Goal: Check status: Check status

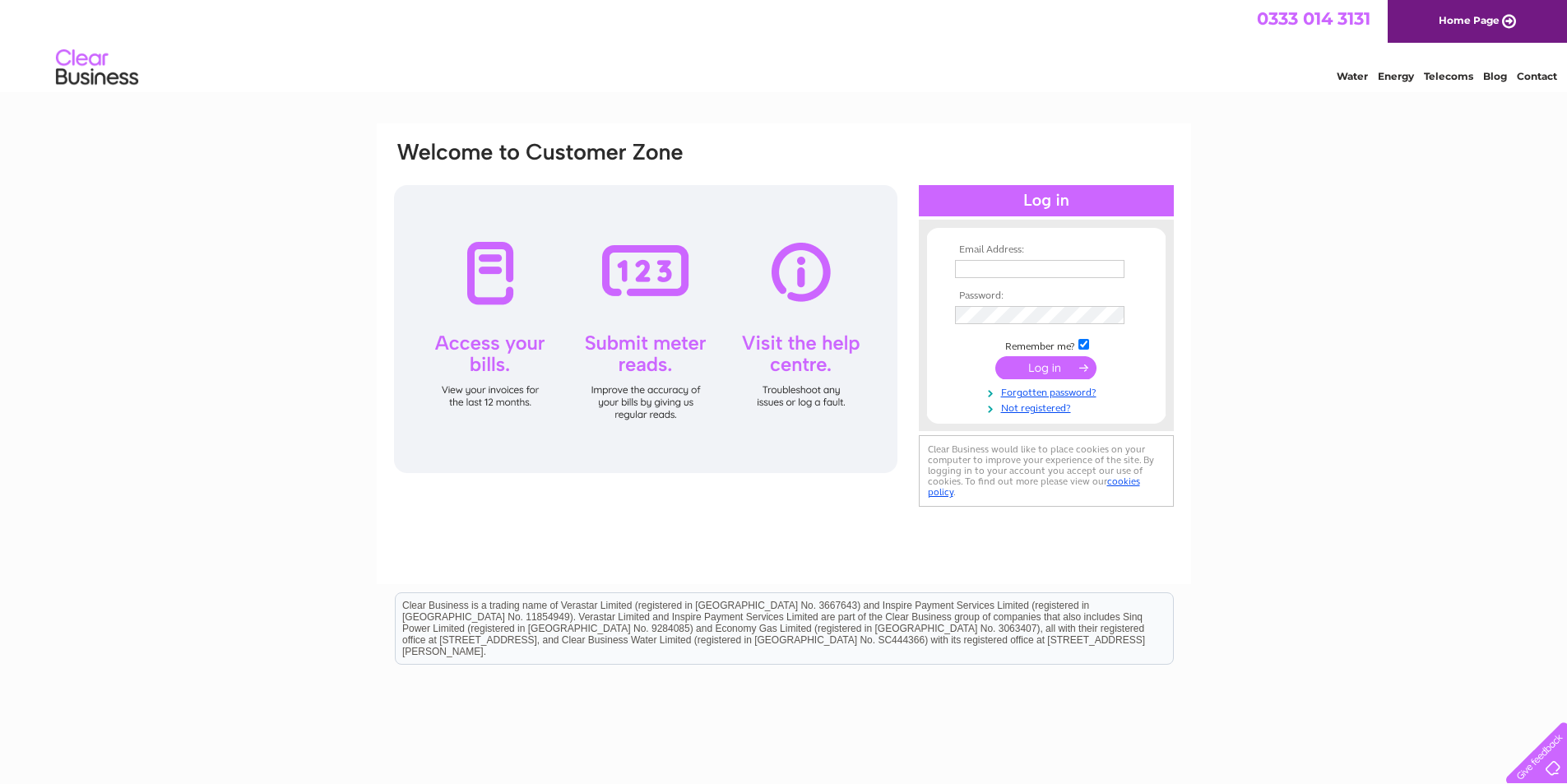
click at [1050, 269] on input "text" at bounding box center [1040, 269] width 170 height 18
paste input "[EMAIL_ADDRESS][DOMAIN_NAME]"
type input "[EMAIL_ADDRESS][DOMAIN_NAME]"
click at [1042, 375] on input "submit" at bounding box center [1046, 369] width 101 height 23
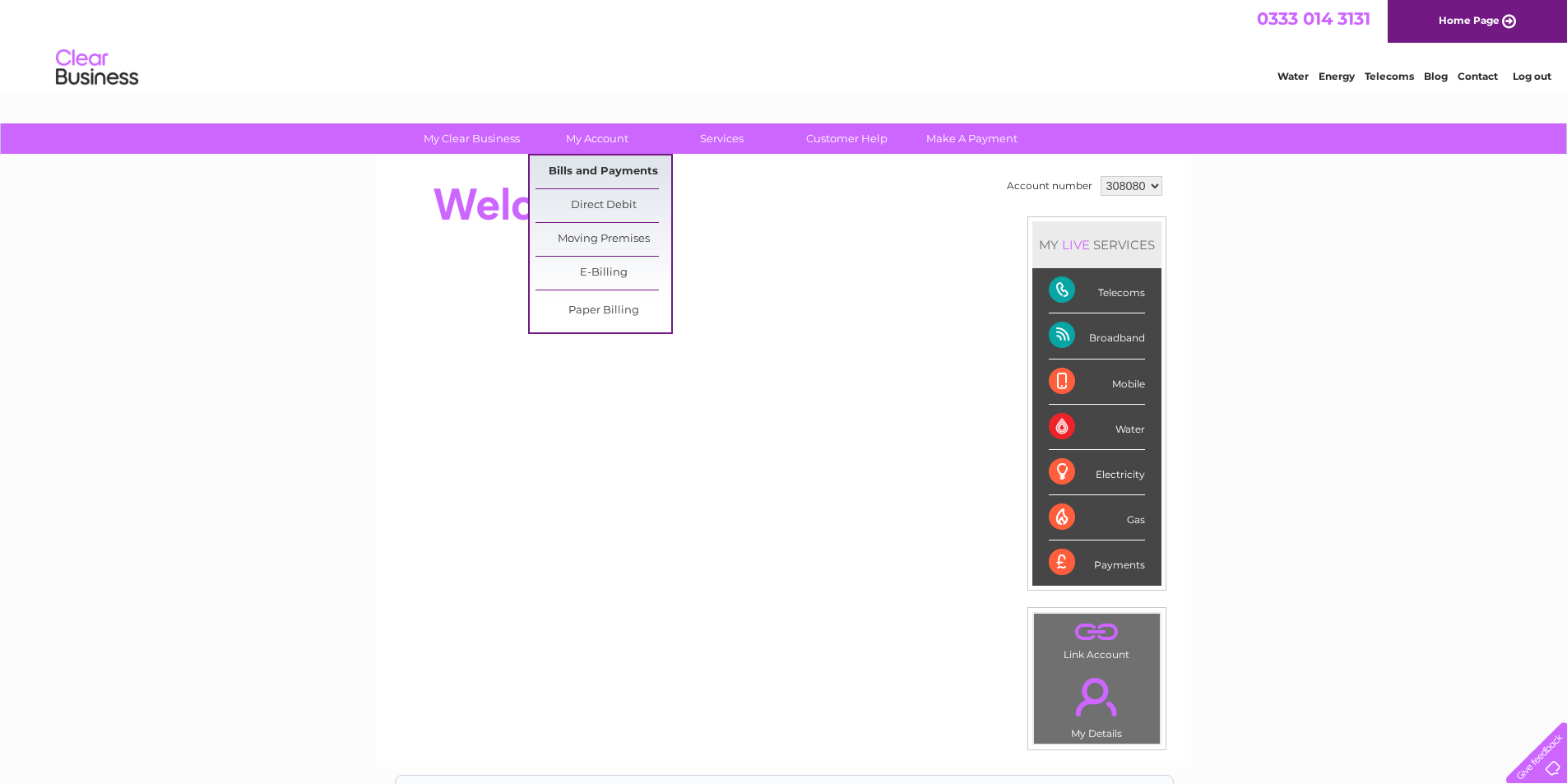
click at [622, 167] on link "Bills and Payments" at bounding box center [604, 172] width 135 height 33
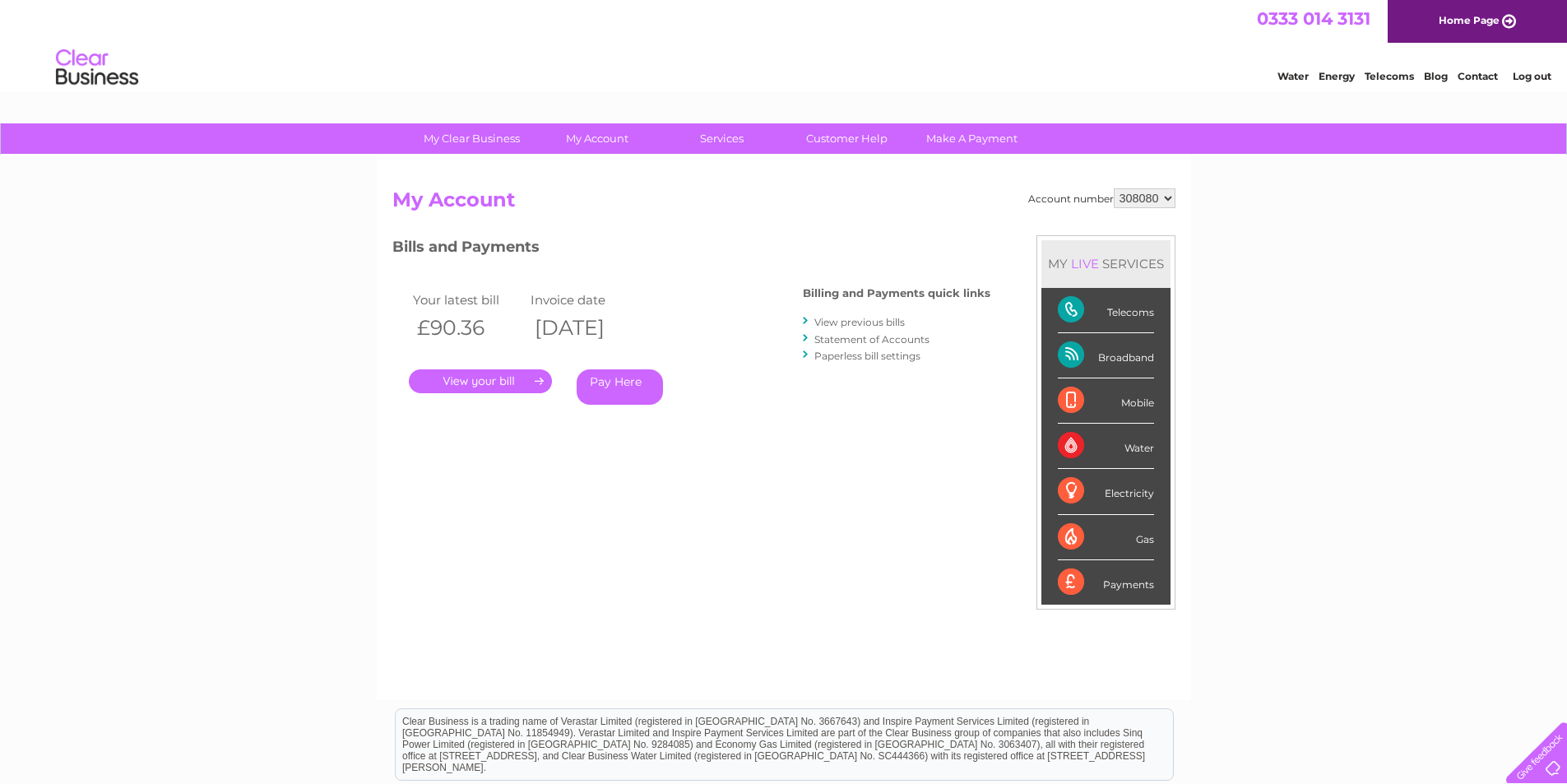
click at [1167, 196] on select "308080 308081 431902" at bounding box center [1145, 198] width 62 height 20
select select "308081"
click at [1114, 188] on select "308080 308081 431902" at bounding box center [1145, 198] width 62 height 20
click at [1171, 195] on select "308080 308081 431902" at bounding box center [1145, 198] width 62 height 20
select select "431902"
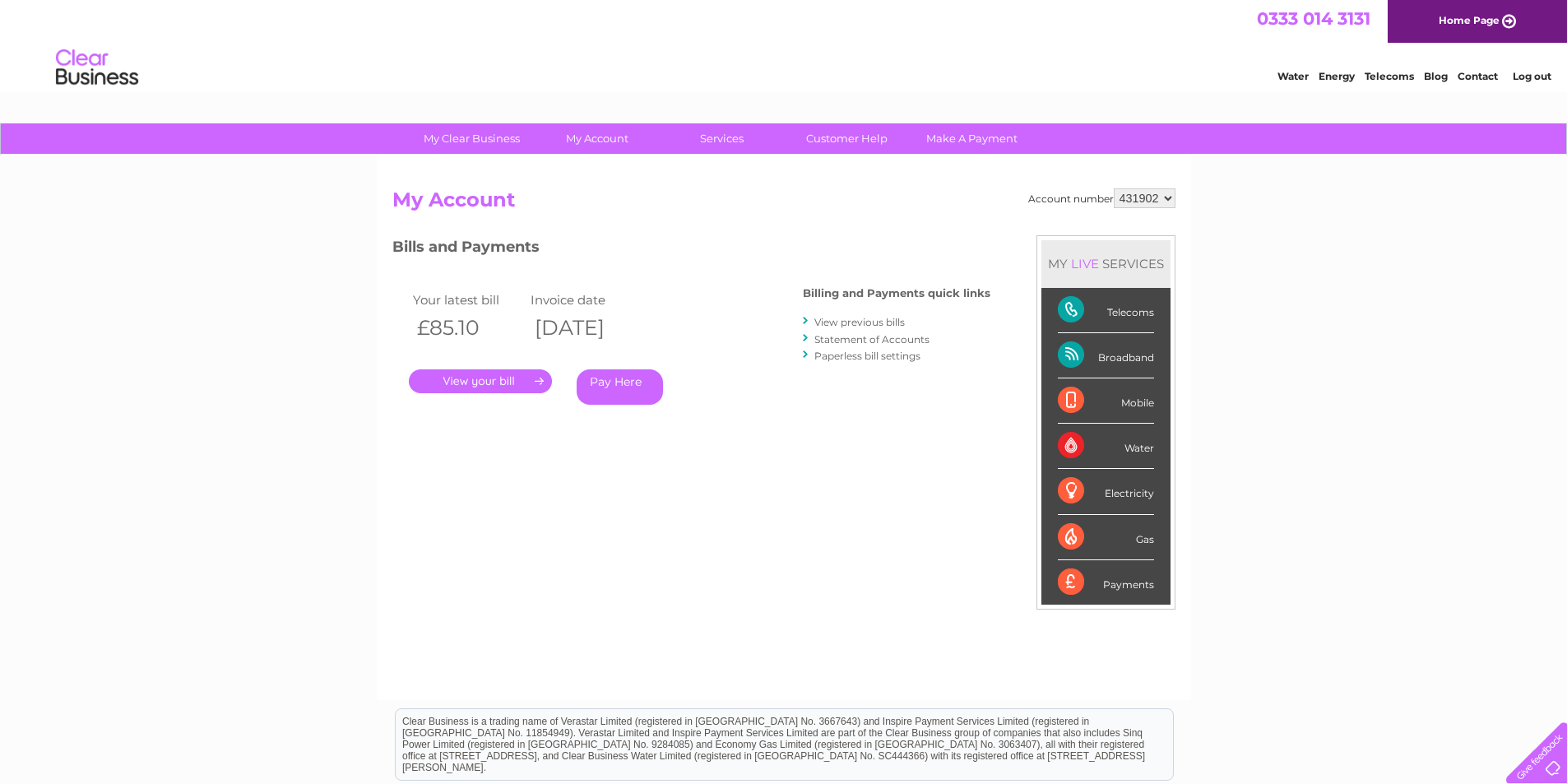
click at [1114, 188] on select "308080 308081 431902" at bounding box center [1145, 198] width 62 height 20
